Goal: Find specific page/section: Find specific page/section

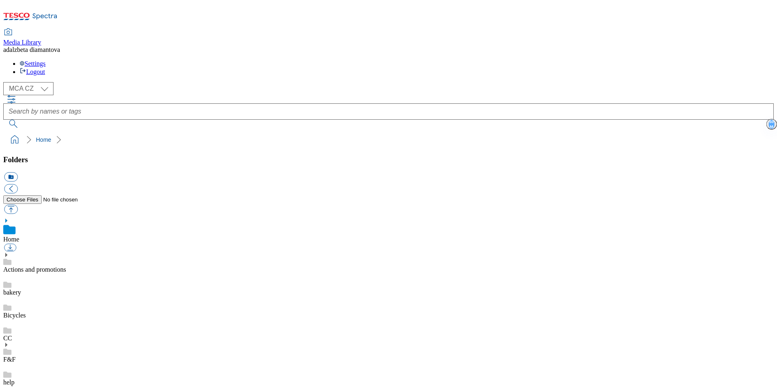
click at [66, 266] on link "Actions and promotions" at bounding box center [34, 269] width 63 height 7
drag, startPoint x: 20, startPoint y: 318, endPoint x: 24, endPoint y: 317, distance: 4.2
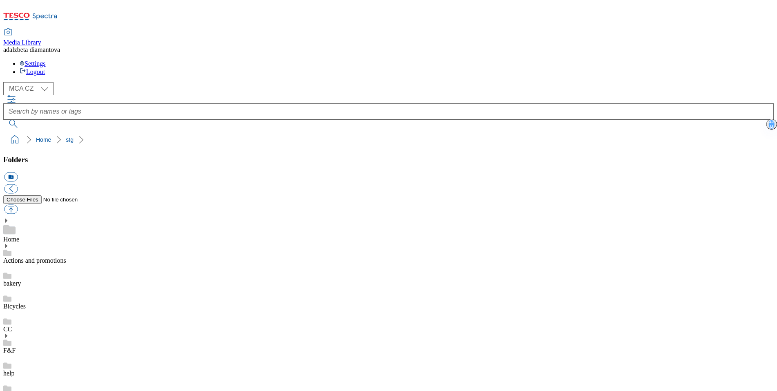
click at [66, 257] on link "Actions and promotions" at bounding box center [34, 260] width 63 height 7
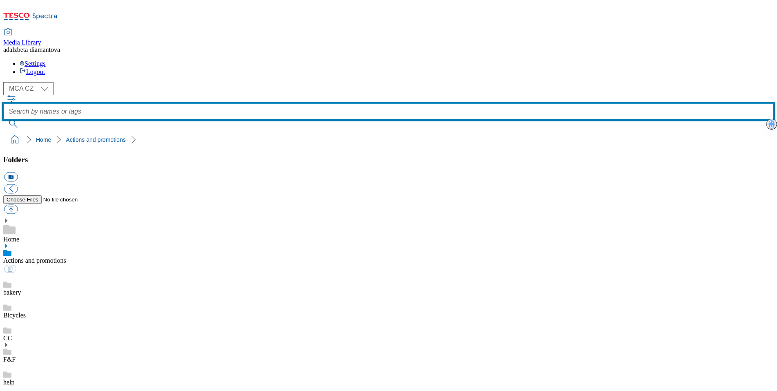
click at [389, 103] on input "text" at bounding box center [388, 111] width 770 height 16
type input "cz cc"
click at [3, 120] on button "submit" at bounding box center [13, 124] width 21 height 8
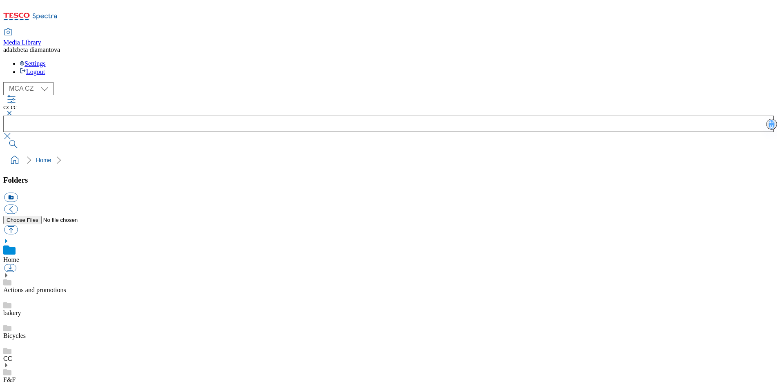
click at [455, 82] on div "( optional ) MCA CZ MCA HU MCA SK MCA CZ cz cc Home" at bounding box center [388, 125] width 770 height 86
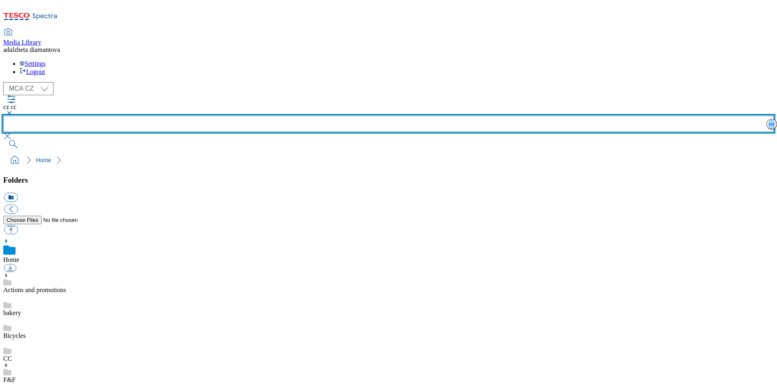
click at [304, 116] on input "text" at bounding box center [388, 124] width 770 height 16
click at [308, 116] on input "text" at bounding box center [388, 124] width 770 height 16
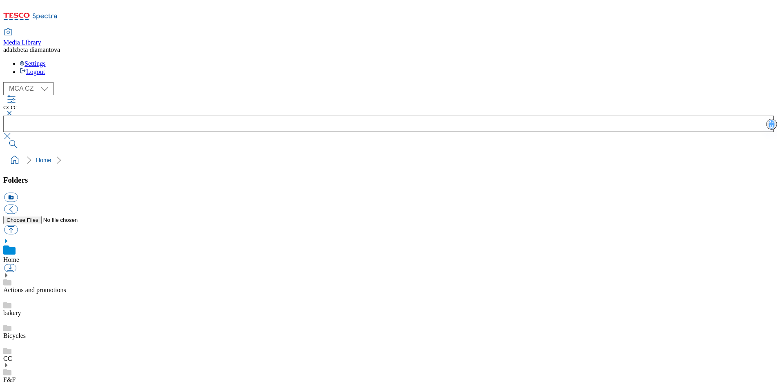
click at [13, 111] on button "button" at bounding box center [8, 113] width 10 height 5
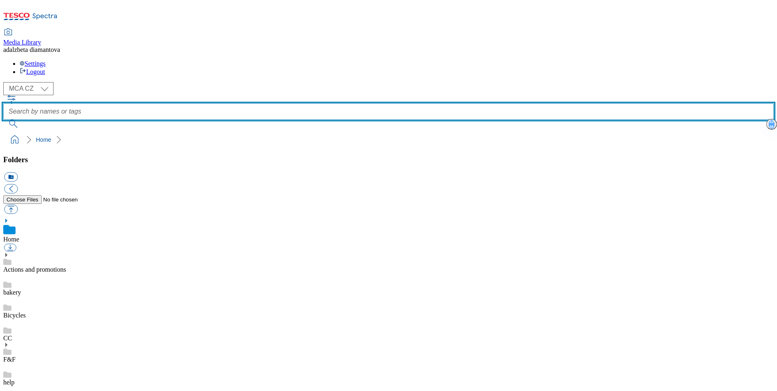
click at [337, 103] on input "text" at bounding box center [388, 111] width 770 height 16
type input "cz"
click at [3, 120] on button "submit" at bounding box center [13, 124] width 21 height 8
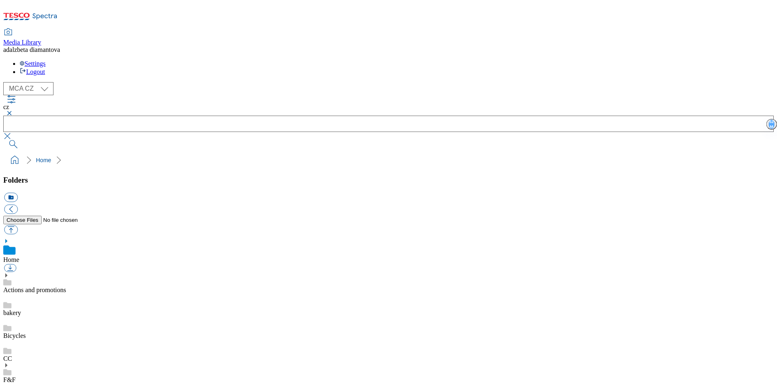
click at [19, 256] on link "Home" at bounding box center [11, 259] width 16 height 7
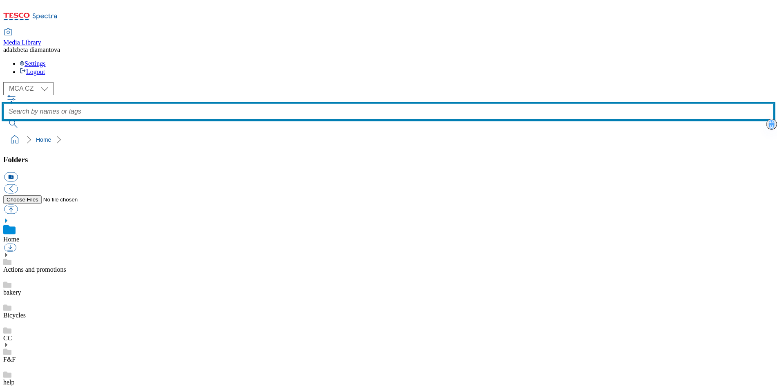
click at [318, 103] on input "text" at bounding box center [388, 111] width 770 height 16
type input "CZ CC"
click at [3, 120] on button "submit" at bounding box center [13, 124] width 21 height 8
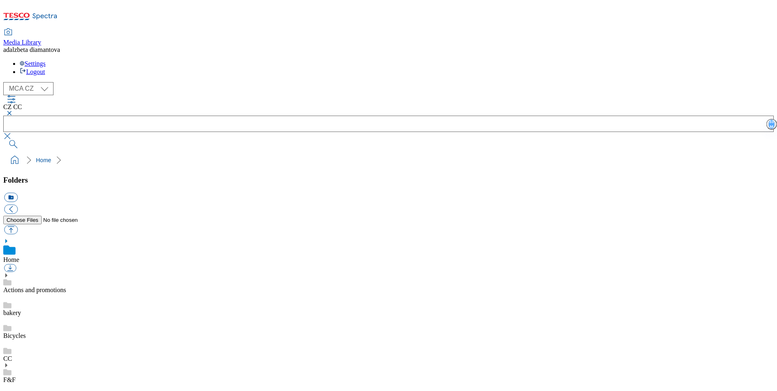
click at [13, 111] on button "button" at bounding box center [8, 113] width 10 height 5
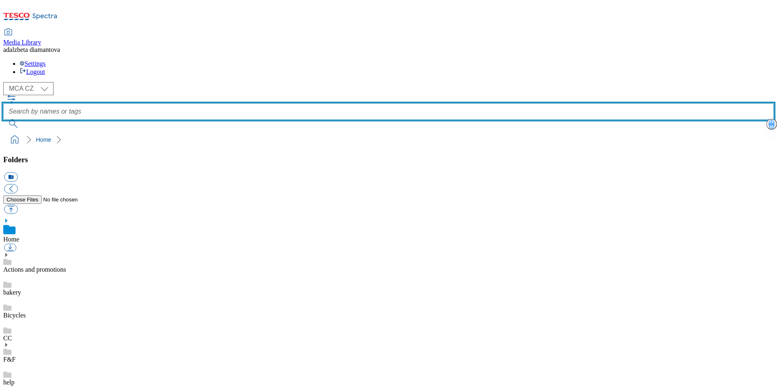
click at [293, 103] on input "text" at bounding box center [388, 111] width 770 height 16
type input "mobile-apps"
click at [3, 120] on button "submit" at bounding box center [13, 124] width 21 height 8
